Goal: Book appointment/travel/reservation

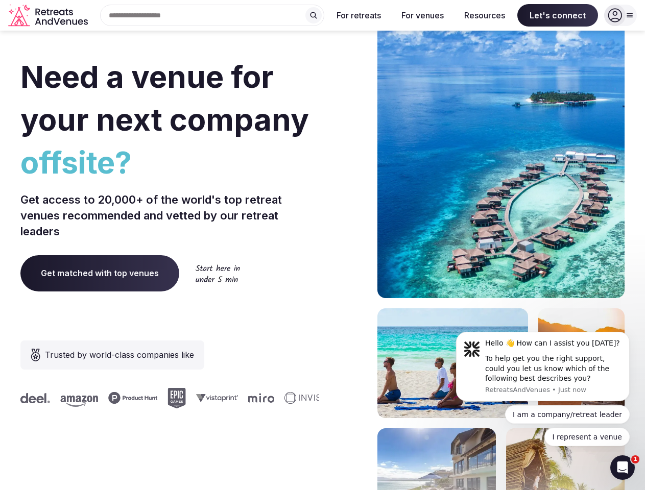
click at [322, 245] on div "Need a venue for your next company offsite? Get access to 20,000+ of the world'…" at bounding box center [322, 306] width 604 height 616
click at [213, 15] on div "Search Popular Destinations [GEOGRAPHIC_DATA], [GEOGRAPHIC_DATA] [GEOGRAPHIC_DA…" at bounding box center [208, 15] width 232 height 21
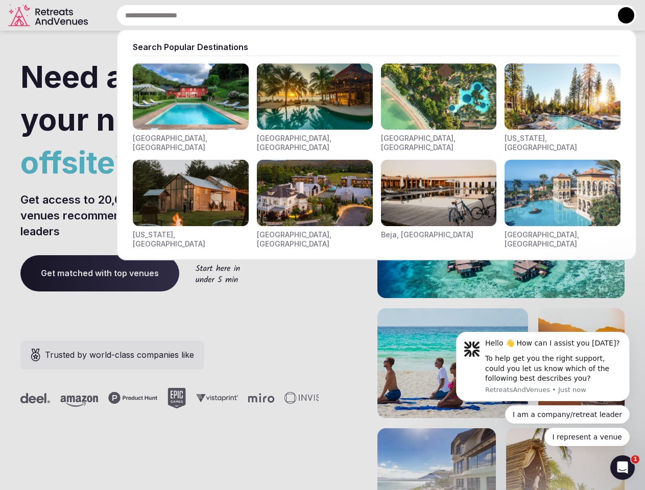
click at [314, 15] on input "text" at bounding box center [376, 15] width 521 height 21
click at [359, 15] on input "text" at bounding box center [376, 15] width 521 height 21
click at [422, 15] on input "text" at bounding box center [376, 15] width 521 height 21
click at [485, 15] on input "text" at bounding box center [376, 15] width 521 height 21
click at [558, 15] on input "text" at bounding box center [376, 15] width 521 height 21
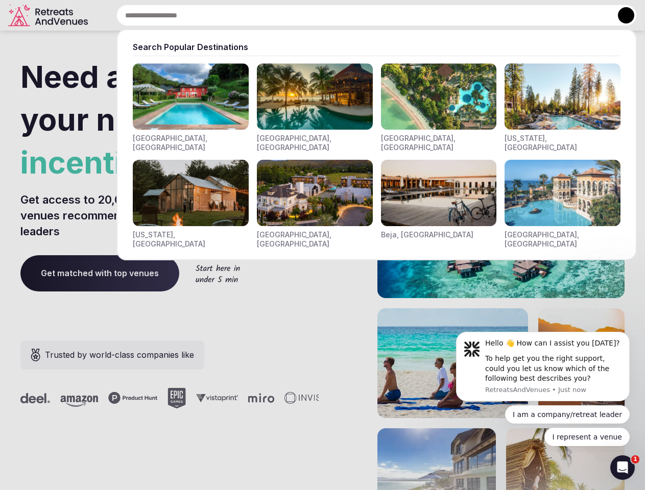
click at [621, 15] on button at bounding box center [626, 15] width 16 height 16
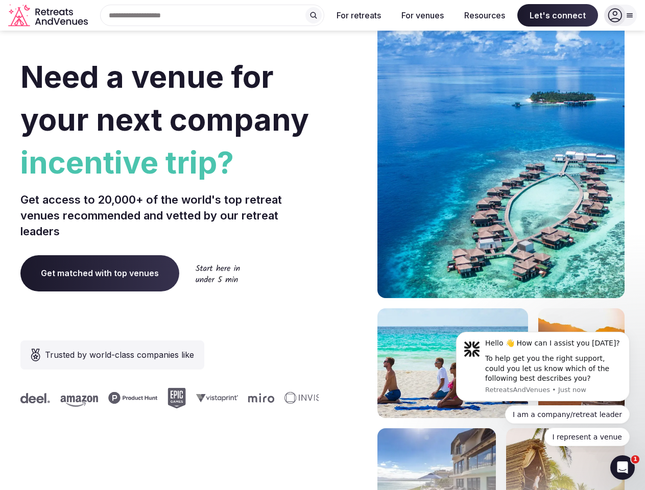
click at [543, 367] on div "To help get you the right support, could you let us know which of the following…" at bounding box center [553, 369] width 137 height 30
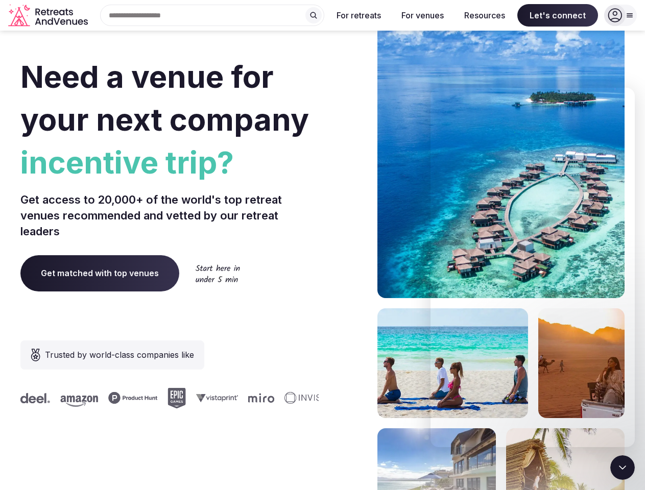
click at [632, 335] on section "Need a venue for your next company incentive trip? Get access to 20,000+ of the…" at bounding box center [322, 306] width 645 height 616
